Goal: Register for event/course

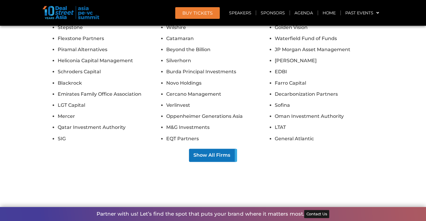
scroll to position [5544, 0]
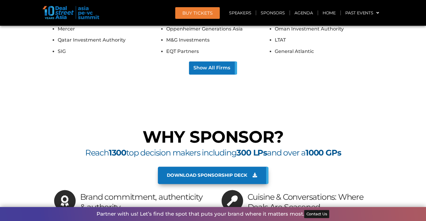
click at [51, 148] on div "Reach 1300 top decision makers including 300 LPs and over a 1000 GPs" at bounding box center [213, 157] width 335 height 19
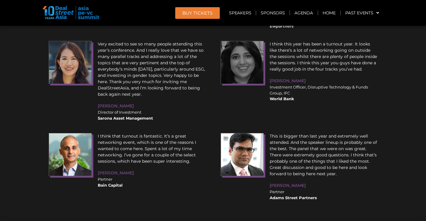
scroll to position [7400, 0]
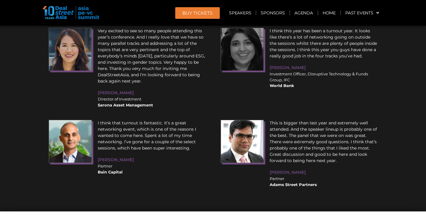
click at [201, 11] on span "BUY Tickets" at bounding box center [197, 13] width 30 height 4
click at [207, 16] on link "BUY Tickets" at bounding box center [197, 13] width 45 height 12
click at [202, 15] on span "BUY Tickets" at bounding box center [197, 13] width 30 height 4
click at [241, 13] on link "Speakers" at bounding box center [239, 13] width 31 height 14
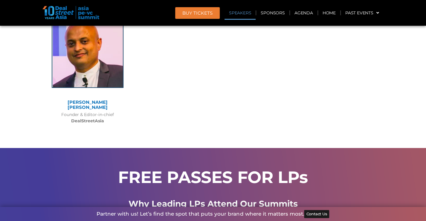
scroll to position [655, 0]
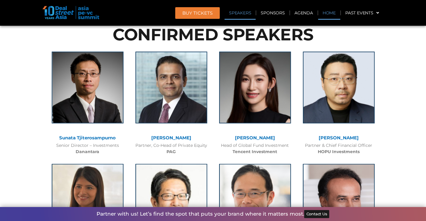
click at [326, 9] on link "Home" at bounding box center [329, 13] width 22 height 14
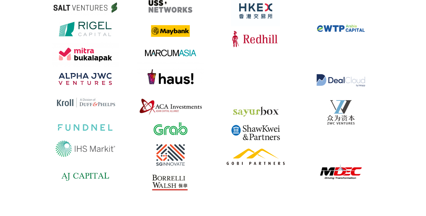
scroll to position [4554, 0]
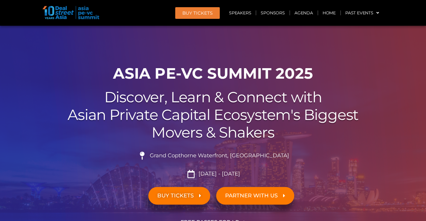
click at [86, 16] on img at bounding box center [70, 12] width 57 height 13
